Goal: Information Seeking & Learning: Check status

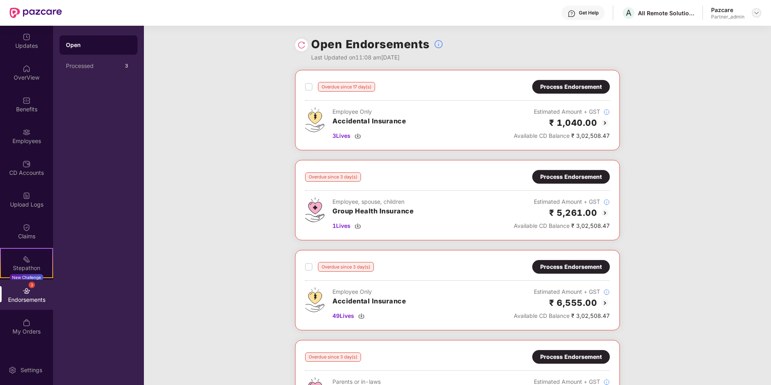
click at [757, 14] on img at bounding box center [756, 13] width 6 height 6
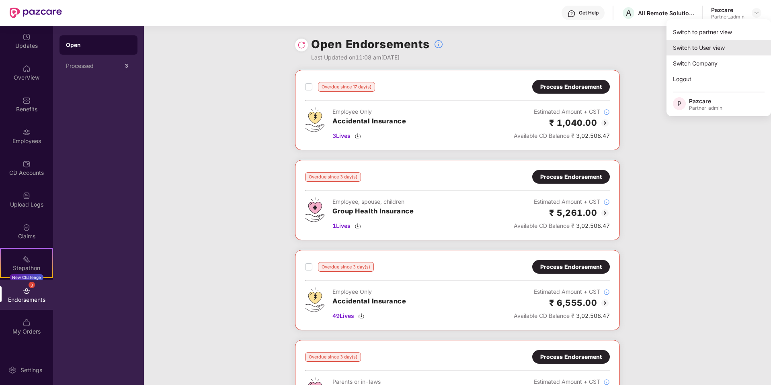
click at [699, 46] on div "Switch to User view" at bounding box center [718, 48] width 104 height 16
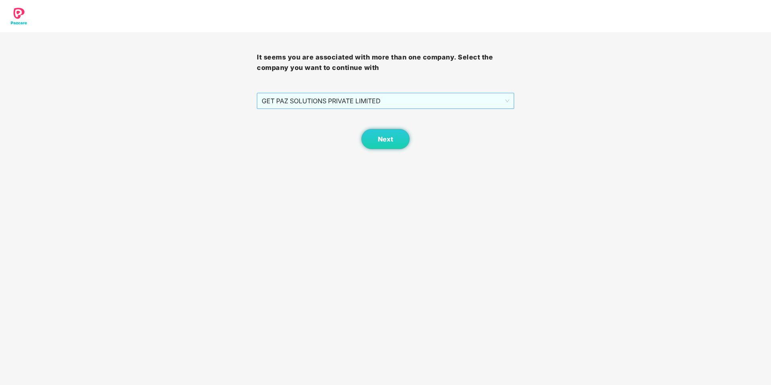
click at [466, 102] on span "GET PAZ SOLUTIONS PRIVATE LIMITED" at bounding box center [385, 100] width 247 height 15
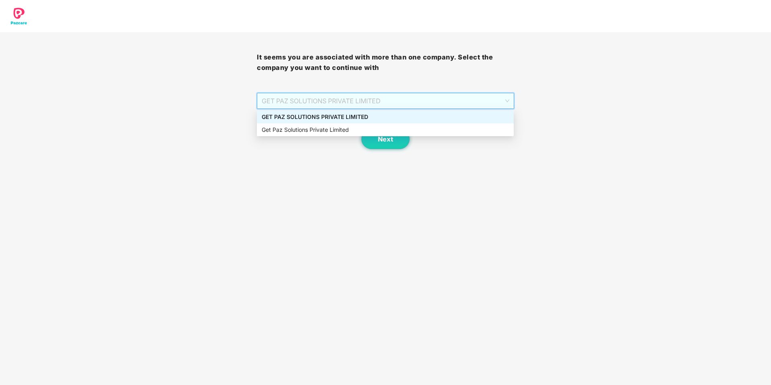
click at [593, 125] on div "It seems you are associated with more than one company. Select the company you …" at bounding box center [385, 74] width 771 height 149
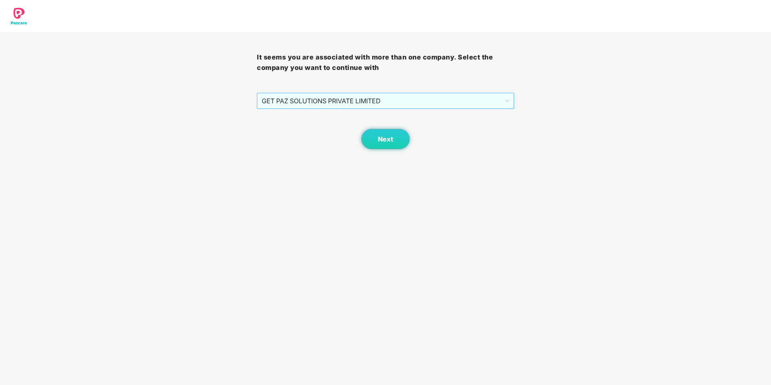
click at [369, 104] on span "GET PAZ SOLUTIONS PRIVATE LIMITED" at bounding box center [385, 100] width 247 height 15
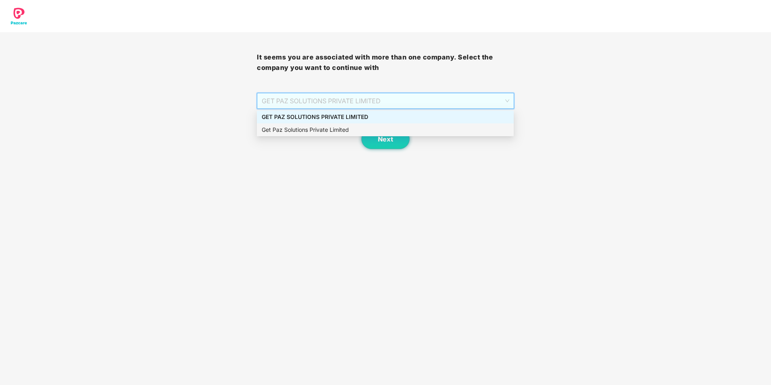
click at [359, 126] on div "Get Paz Solutions Private Limited" at bounding box center [385, 129] width 247 height 9
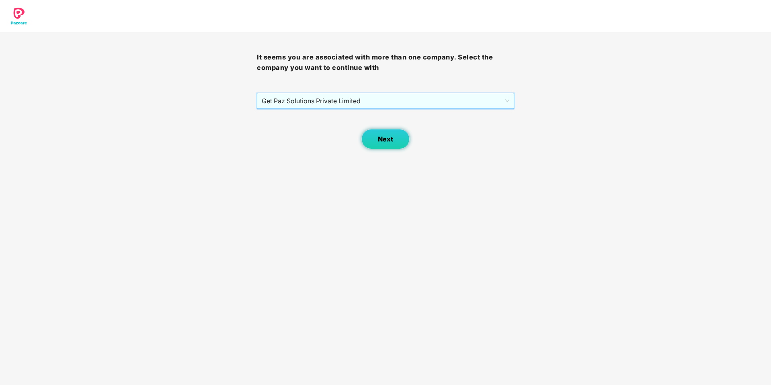
click at [377, 141] on button "Next" at bounding box center [385, 139] width 48 height 20
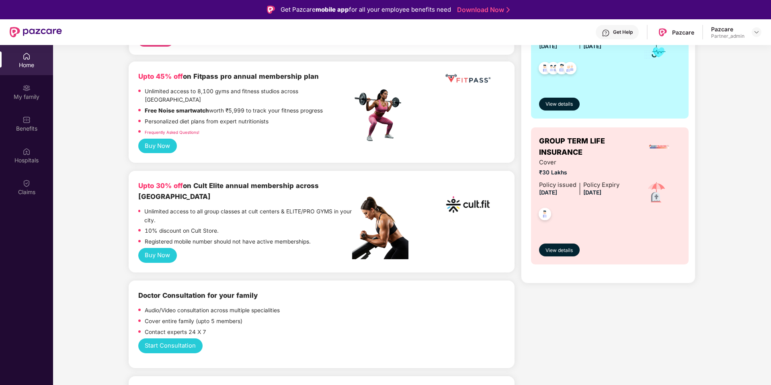
scroll to position [201, 0]
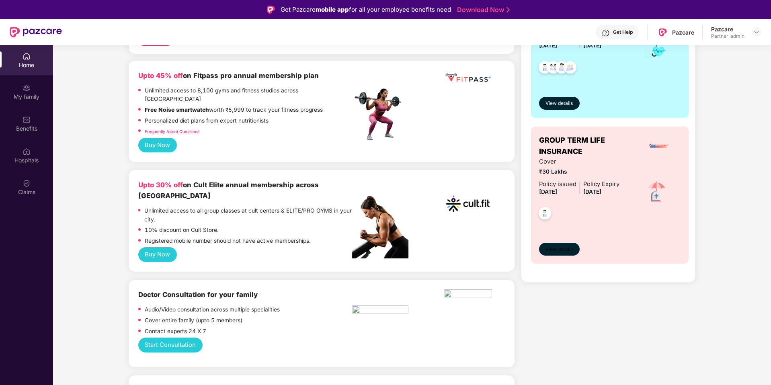
click at [546, 254] on button "View details" at bounding box center [559, 249] width 41 height 13
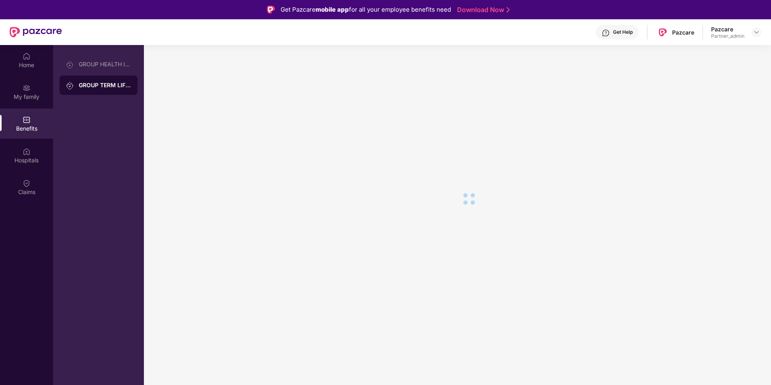
scroll to position [0, 0]
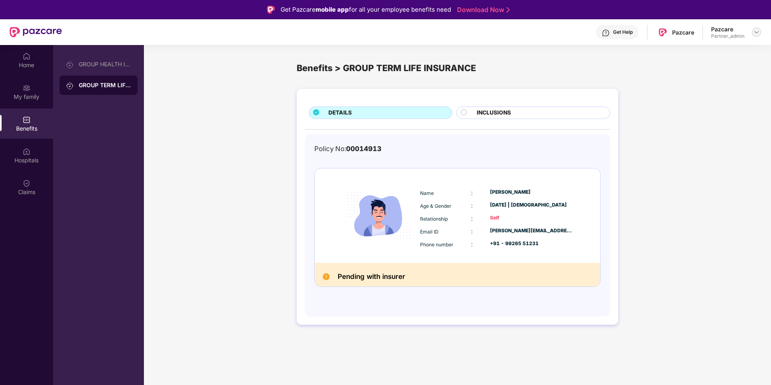
click at [755, 29] on img at bounding box center [756, 32] width 6 height 6
click at [729, 53] on div "Switch to partner view" at bounding box center [718, 51] width 104 height 16
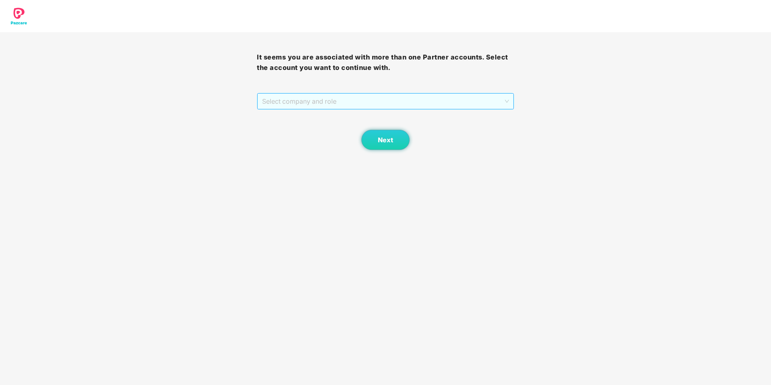
click at [486, 106] on span "Select company and role" at bounding box center [385, 101] width 246 height 15
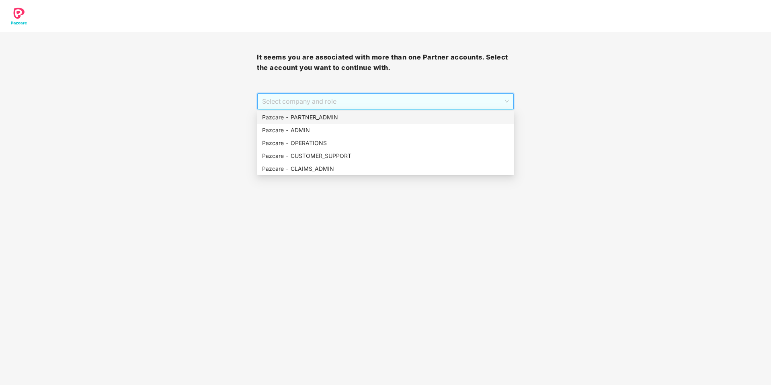
click at [381, 119] on div "Pazcare - PARTNER_ADMIN" at bounding box center [385, 117] width 247 height 9
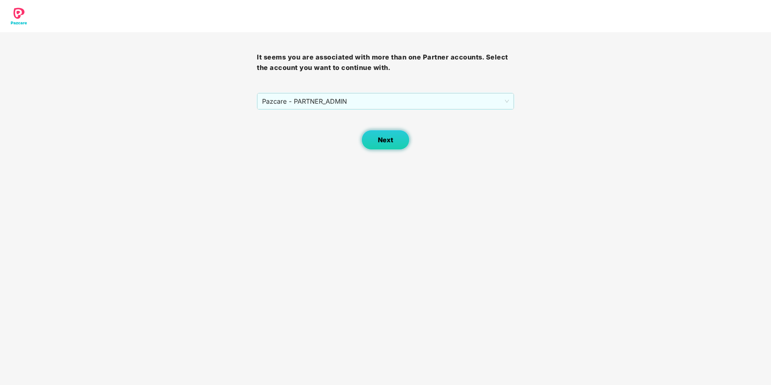
click at [387, 137] on span "Next" at bounding box center [385, 140] width 15 height 8
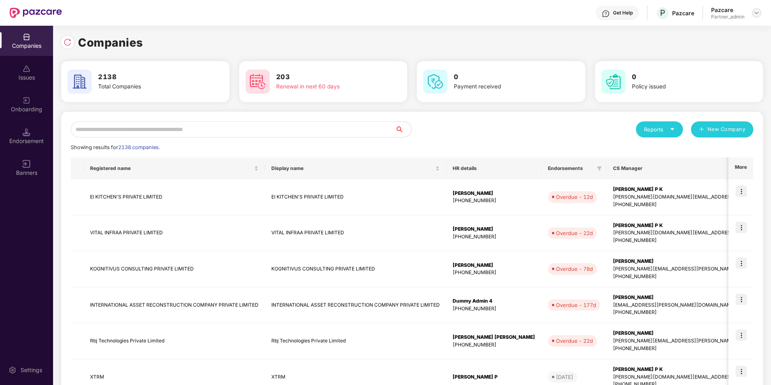
click at [754, 12] on img at bounding box center [756, 13] width 6 height 6
click at [695, 49] on div "Switch Partner" at bounding box center [719, 48] width 104 height 16
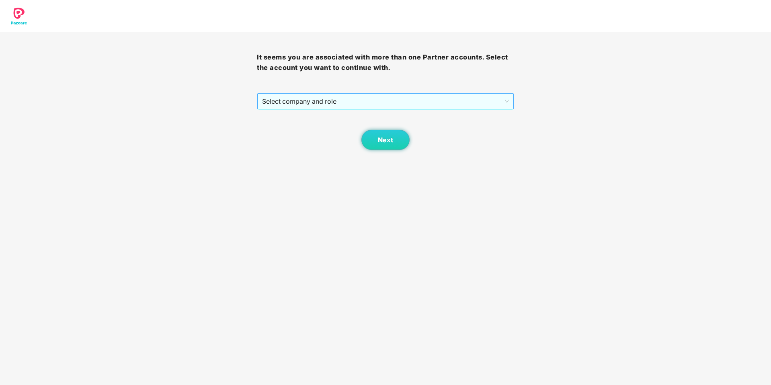
click at [366, 103] on span "Select company and role" at bounding box center [385, 101] width 246 height 15
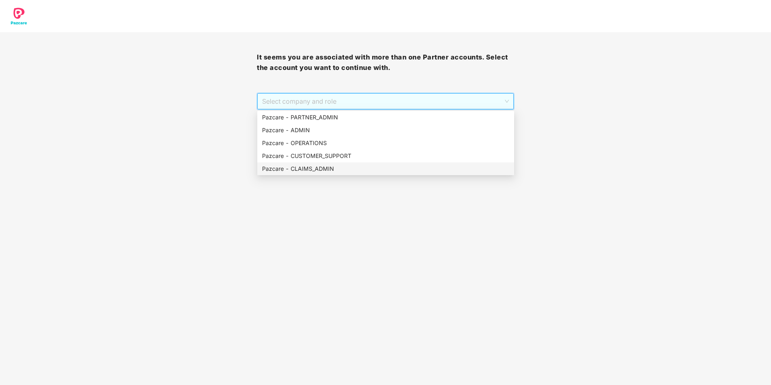
click at [334, 165] on div "Pazcare - CLAIMS_ADMIN" at bounding box center [385, 168] width 247 height 9
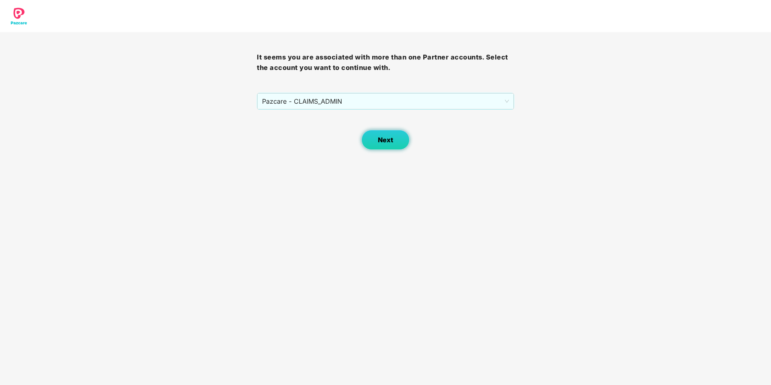
click at [385, 143] on span "Next" at bounding box center [385, 140] width 15 height 8
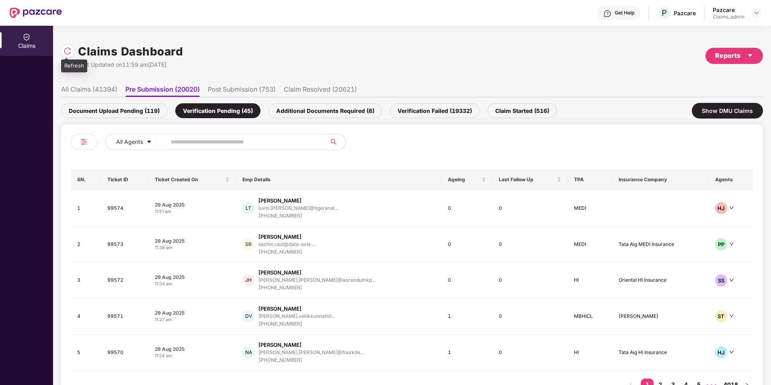
click at [70, 51] on img at bounding box center [67, 51] width 8 height 8
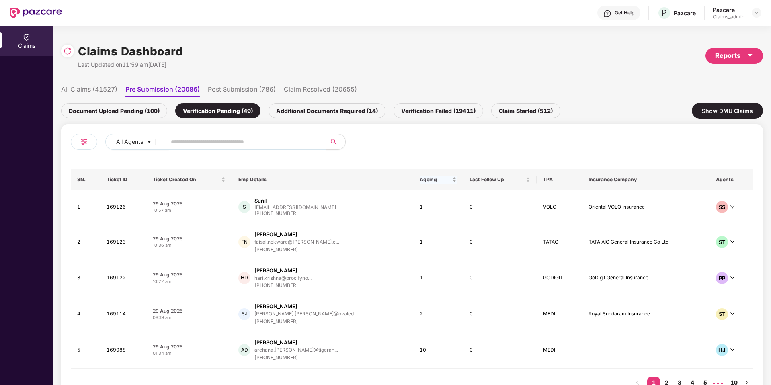
click at [420, 180] on span "Ageing" at bounding box center [435, 179] width 31 height 6
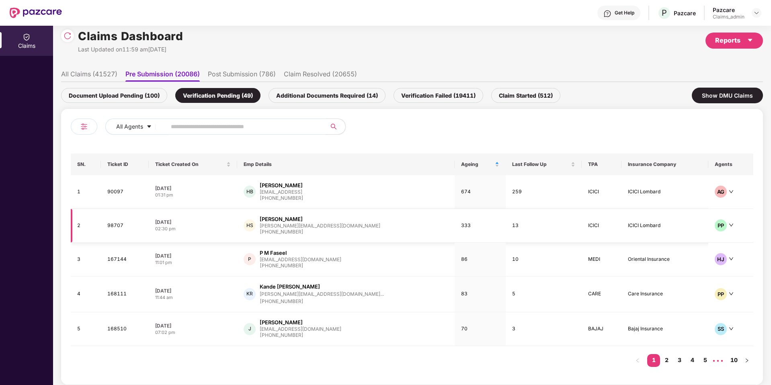
scroll to position [21, 0]
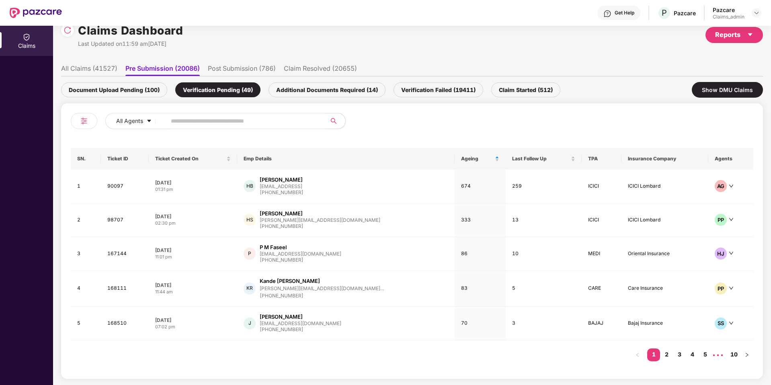
click at [467, 123] on div at bounding box center [582, 124] width 341 height 23
click at [533, 370] on div "All Agents SN. Ticket ID Ticket Created On Emp Details Ageing Last Follow Up TP…" at bounding box center [412, 241] width 702 height 276
click at [666, 358] on link "2" at bounding box center [666, 354] width 13 height 12
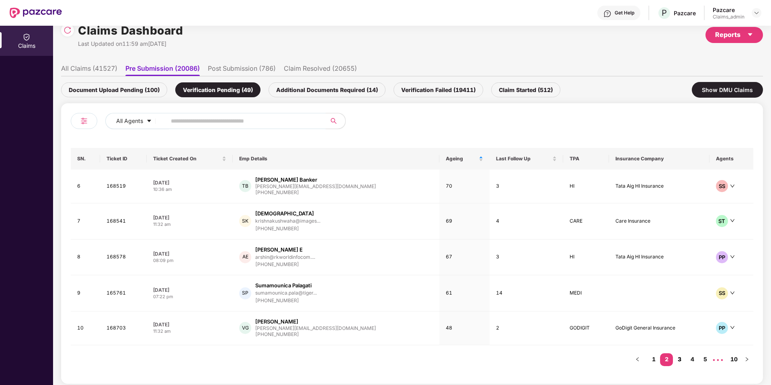
click at [681, 355] on link "3" at bounding box center [679, 359] width 13 height 12
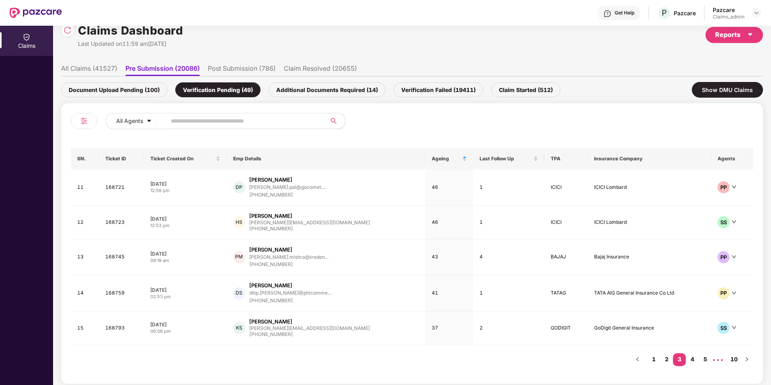
click at [112, 71] on li "All Claims (41527)" at bounding box center [89, 70] width 56 height 12
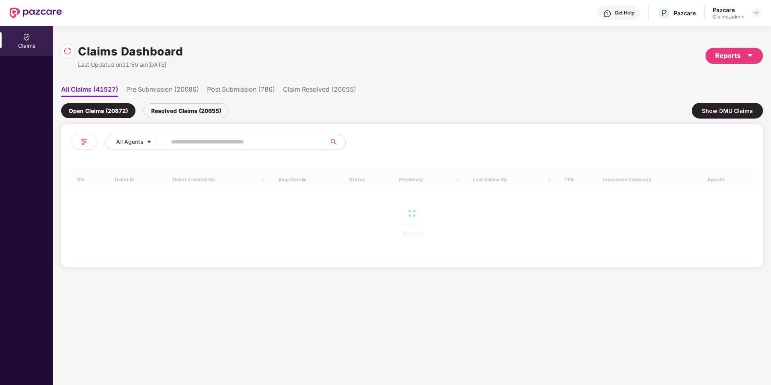
scroll to position [0, 0]
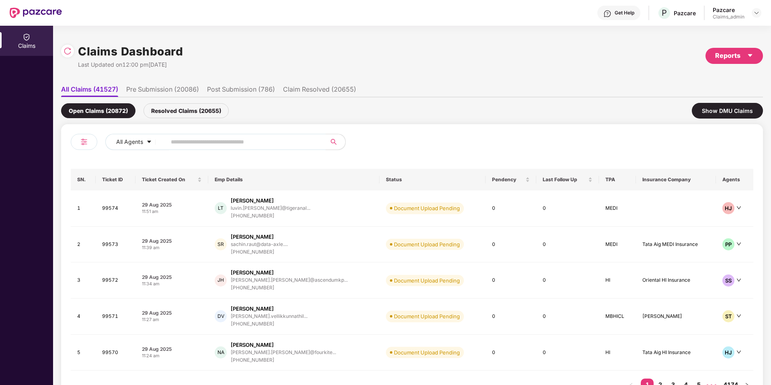
click at [180, 89] on li "Pre Submission (20086)" at bounding box center [162, 91] width 73 height 12
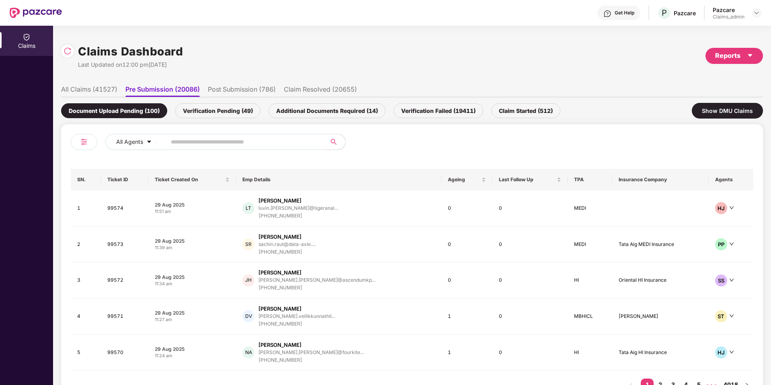
click at [251, 90] on li "Post Submission (786)" at bounding box center [242, 91] width 68 height 12
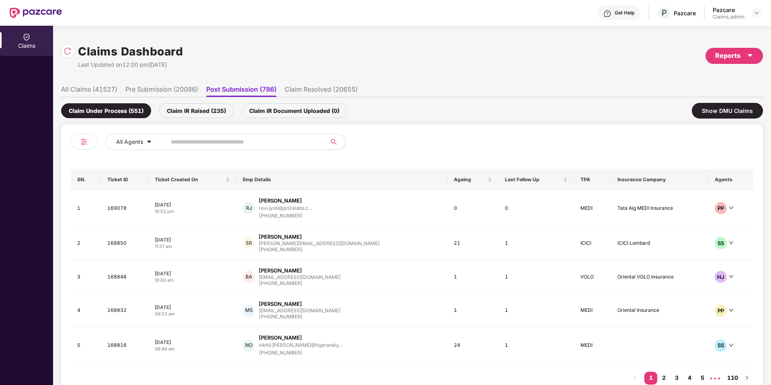
click at [212, 111] on div "Claim IR Raised (235)" at bounding box center [196, 110] width 74 height 15
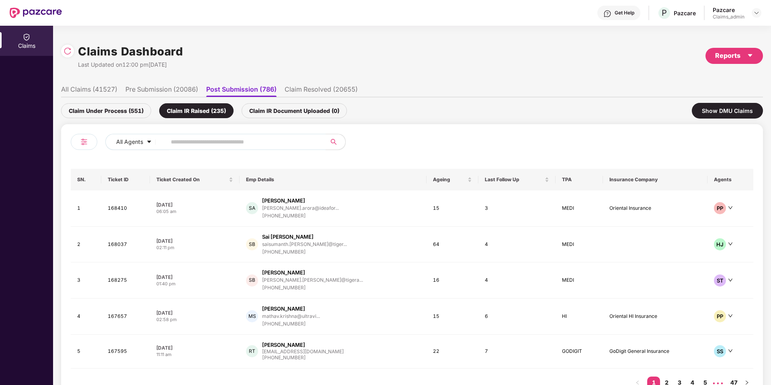
click at [286, 113] on div "Claim IR Document Uploaded (0)" at bounding box center [294, 110] width 105 height 15
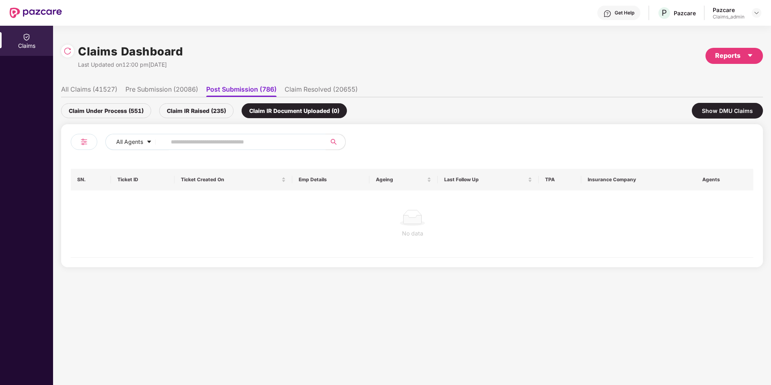
click at [206, 108] on div "Claim IR Raised (235)" at bounding box center [196, 110] width 74 height 15
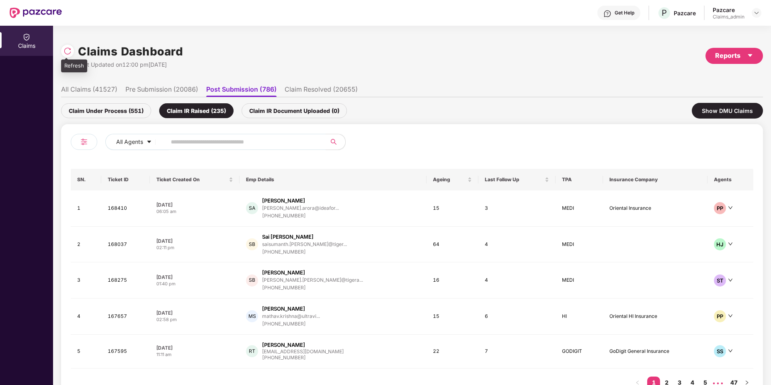
click at [76, 56] on div at bounding box center [69, 50] width 17 height 15
click at [56, 48] on div "Claims Dashboard Last Updated on 12:00 pm[DATE] Reports All Claims (41527) Pre …" at bounding box center [412, 205] width 718 height 359
click at [65, 49] on img at bounding box center [67, 51] width 8 height 8
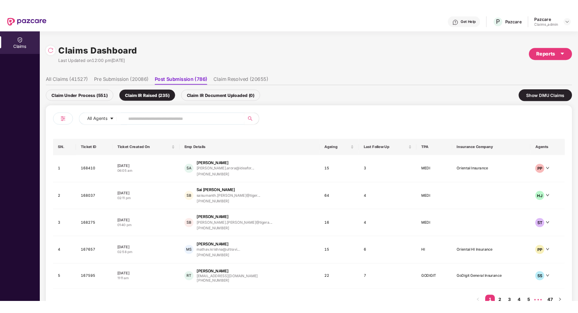
scroll to position [0, 1]
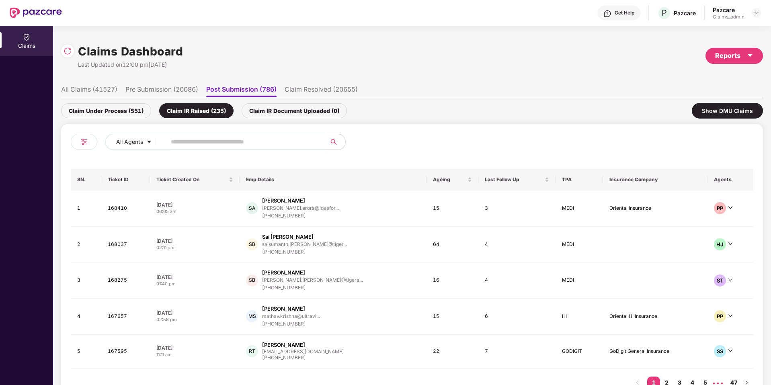
click at [361, 27] on div "Claims Dashboard Last Updated on 12:00 pm[DATE] Reports All Claims (41527) Pre …" at bounding box center [412, 220] width 702 height 388
click at [220, 140] on input "text" at bounding box center [243, 142] width 144 height 12
paste input "******"
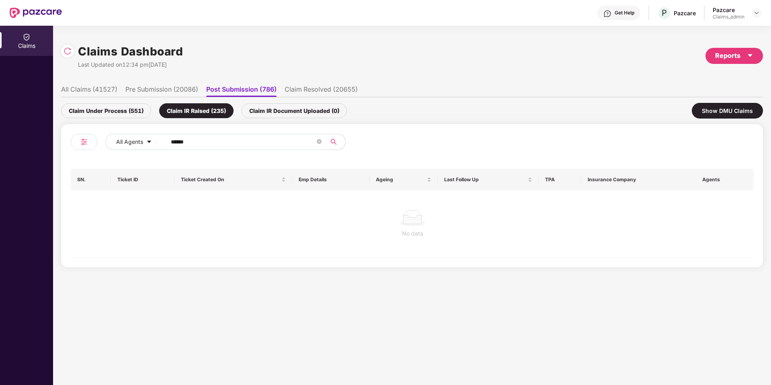
type input "******"
click at [96, 93] on li "All Claims (41527)" at bounding box center [89, 91] width 56 height 12
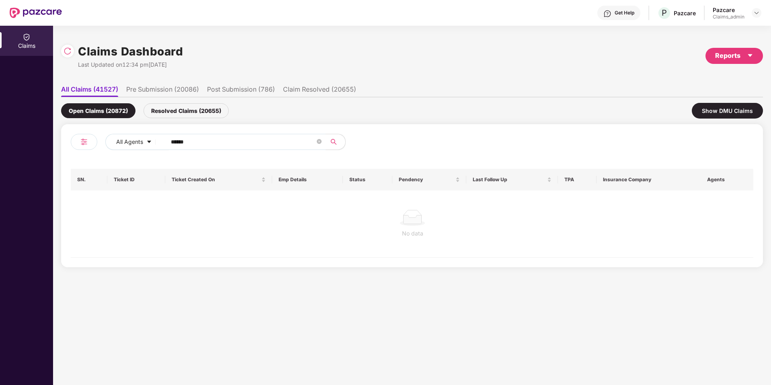
click at [203, 111] on div "Resolved Claims (20655)" at bounding box center [185, 110] width 85 height 15
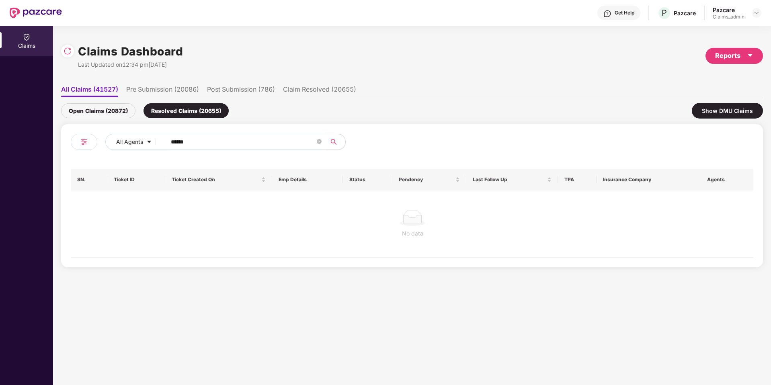
click at [119, 112] on div "Open Claims (20872)" at bounding box center [98, 110] width 74 height 15
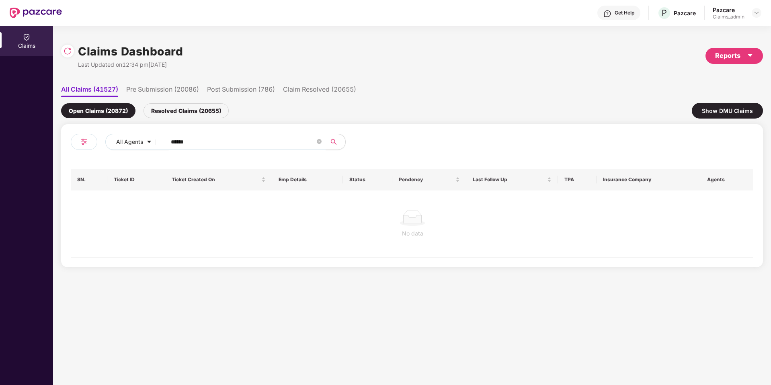
click at [166, 89] on li "Pre Submission (20086)" at bounding box center [162, 91] width 73 height 12
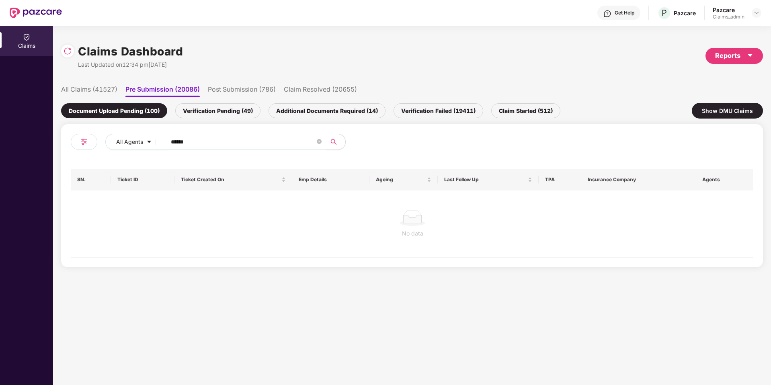
click at [250, 87] on li "Post Submission (786)" at bounding box center [242, 91] width 68 height 12
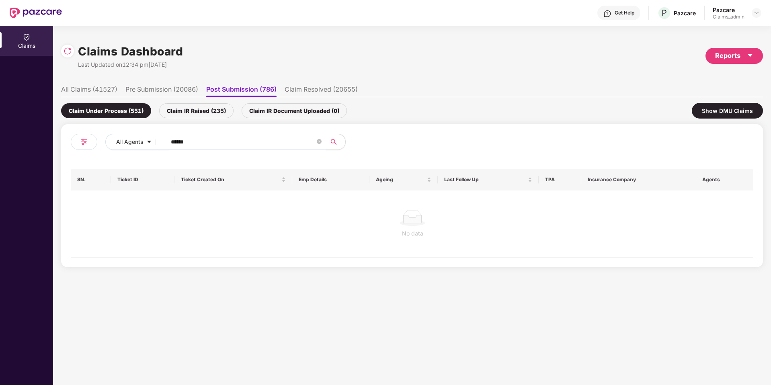
click at [313, 90] on li "Claim Resolved (20655)" at bounding box center [321, 91] width 73 height 12
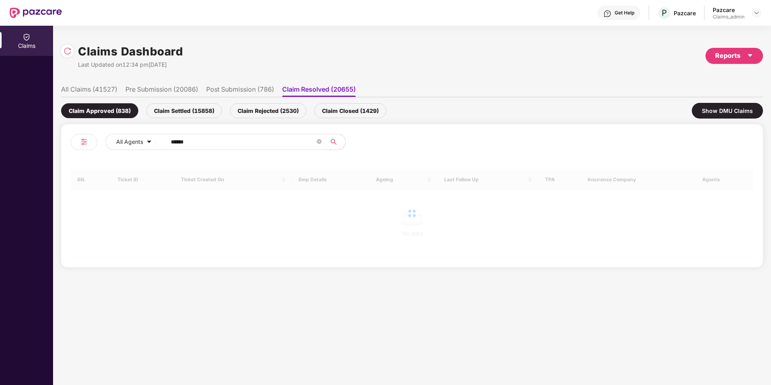
click at [298, 106] on div "Claim Rejected (2530)" at bounding box center [268, 110] width 76 height 15
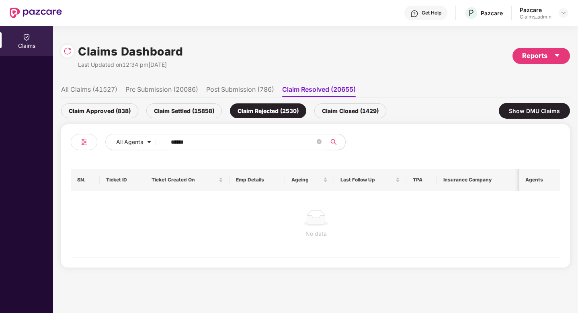
click at [114, 93] on li "All Claims (41527)" at bounding box center [89, 91] width 56 height 12
click at [100, 90] on li "All Claims (41527)" at bounding box center [89, 91] width 56 height 12
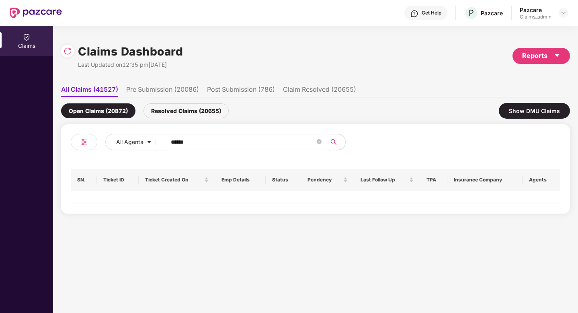
click at [96, 113] on div "Open Claims (20872)" at bounding box center [98, 110] width 74 height 15
click at [101, 88] on li "All Claims (41527)" at bounding box center [89, 91] width 57 height 12
click at [69, 56] on div at bounding box center [67, 51] width 13 height 13
click at [107, 115] on div "Open Claims (20875)" at bounding box center [98, 110] width 74 height 15
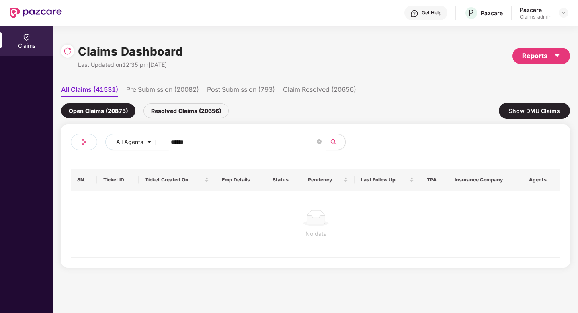
click at [224, 144] on input "******" at bounding box center [243, 142] width 144 height 12
click at [98, 89] on li "All Claims (41531)" at bounding box center [89, 91] width 57 height 12
click at [61, 46] on div at bounding box center [69, 50] width 17 height 15
click at [175, 108] on div "Resolved Claims (20656)" at bounding box center [185, 110] width 85 height 15
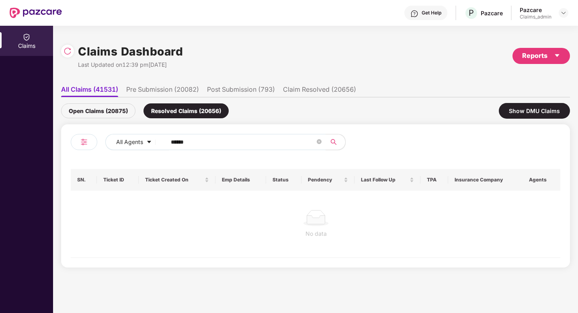
click at [170, 89] on li "Pre Submission (20082)" at bounding box center [162, 91] width 73 height 12
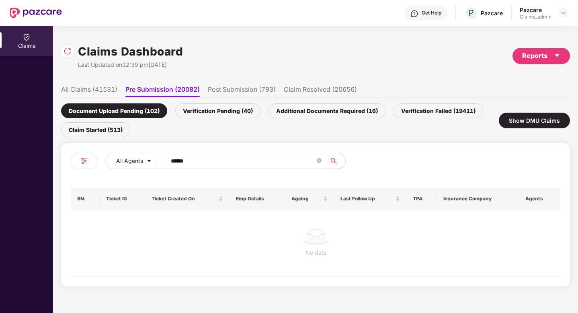
click at [207, 115] on div "Verification Pending (40)" at bounding box center [217, 110] width 85 height 15
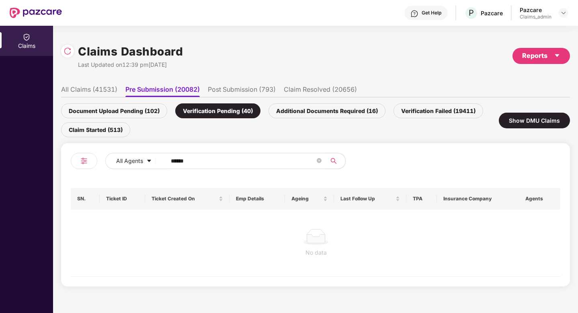
click at [286, 113] on div "Additional Documents Required (16)" at bounding box center [326, 110] width 117 height 15
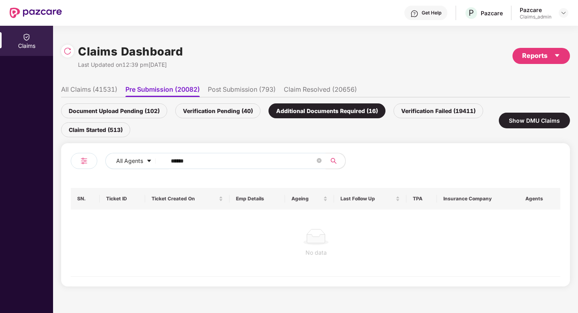
click at [422, 108] on div "Verification Failed (19411)" at bounding box center [438, 110] width 90 height 15
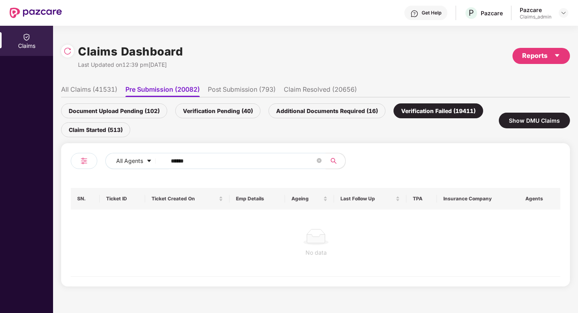
click at [86, 129] on div "Claim Started (513)" at bounding box center [95, 129] width 69 height 15
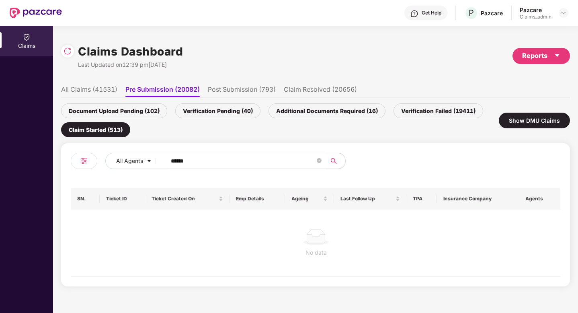
click at [258, 90] on li "Post Submission (793)" at bounding box center [242, 91] width 68 height 12
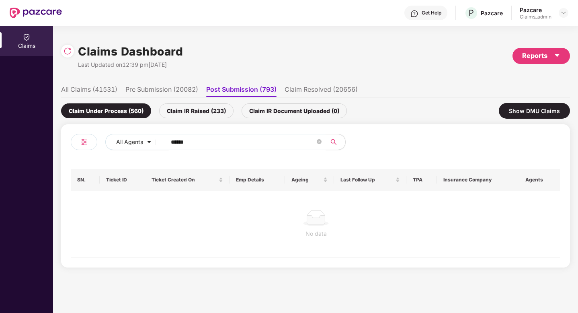
click at [317, 90] on li "Claim Resolved (20656)" at bounding box center [321, 91] width 73 height 12
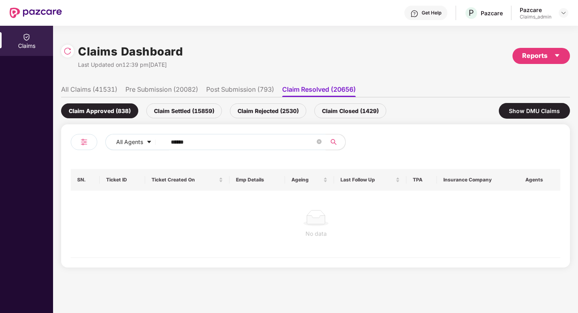
click at [176, 114] on div "Claim Settled (15859)" at bounding box center [184, 110] width 76 height 15
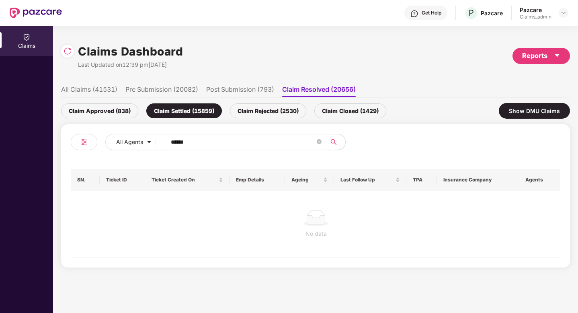
click at [264, 110] on div "Claim Rejected (2530)" at bounding box center [268, 110] width 76 height 15
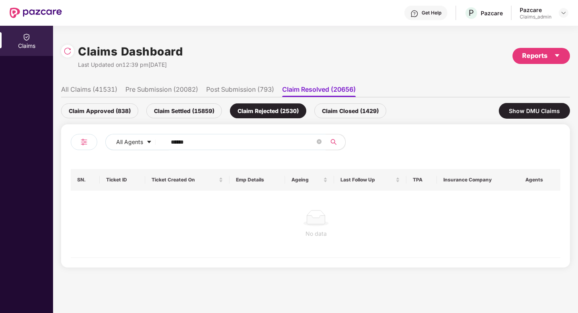
click at [346, 108] on div "Claim Closed (1429)" at bounding box center [350, 110] width 72 height 15
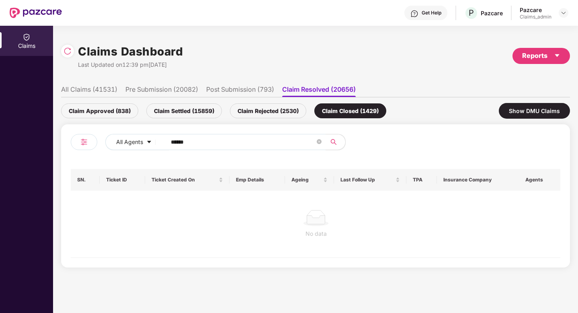
click at [243, 86] on li "Post Submission (793)" at bounding box center [240, 91] width 68 height 12
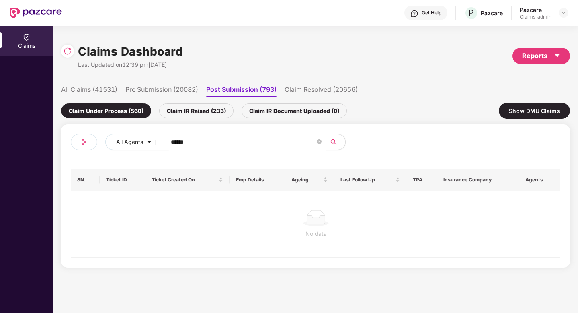
click at [182, 108] on div "Claim IR Raised (233)" at bounding box center [196, 110] width 74 height 15
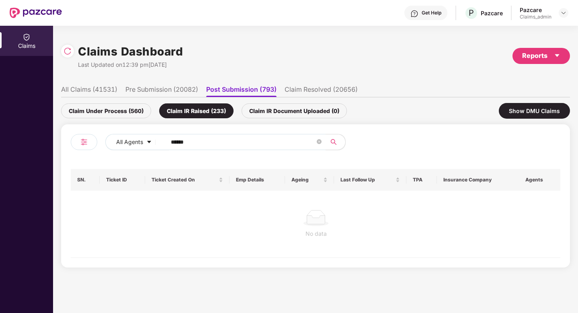
click at [269, 111] on div "Claim IR Document Uploaded (0)" at bounding box center [294, 110] width 105 height 15
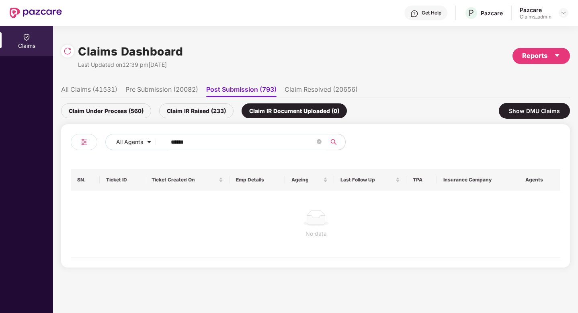
click at [95, 92] on li "All Claims (41531)" at bounding box center [89, 91] width 56 height 12
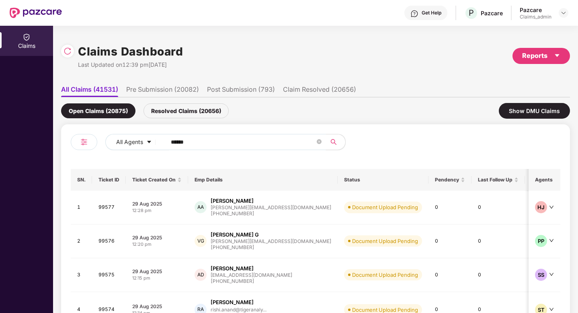
click at [218, 139] on input "******" at bounding box center [243, 142] width 144 height 12
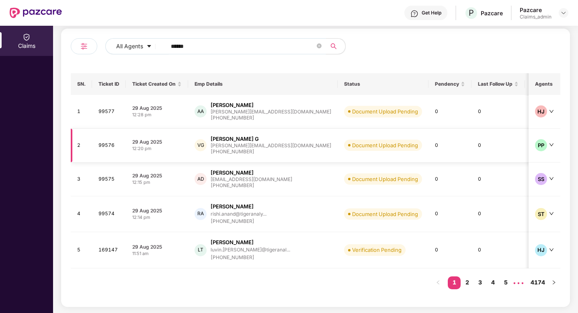
scroll to position [0, 0]
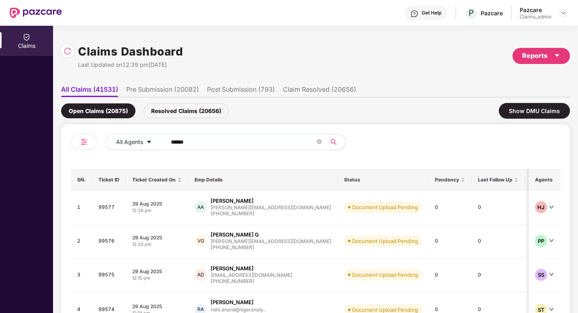
click at [245, 143] on input "******" at bounding box center [243, 142] width 144 height 12
type input "******"
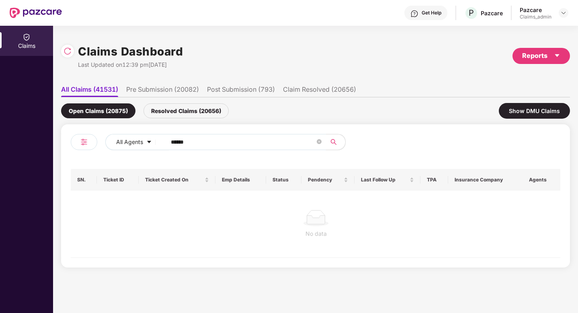
click at [162, 90] on li "Pre Submission (20082)" at bounding box center [162, 91] width 73 height 12
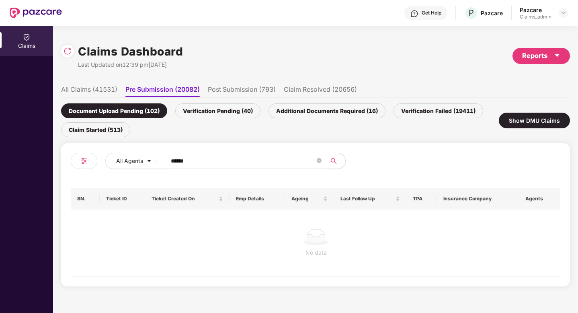
click at [211, 111] on div "Verification Pending (40)" at bounding box center [217, 110] width 85 height 15
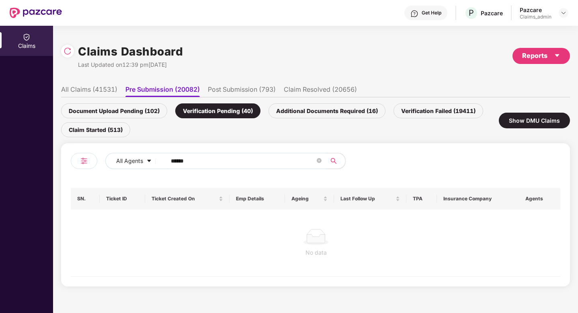
click at [218, 160] on input "******" at bounding box center [243, 161] width 144 height 12
